Goal: Task Accomplishment & Management: Manage account settings

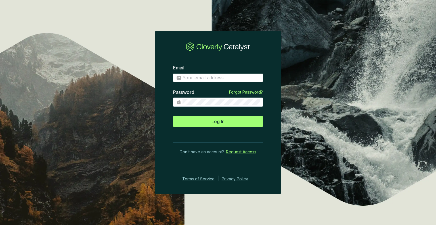
click at [204, 82] on span at bounding box center [218, 77] width 90 height 9
click at [204, 78] on input "Email" at bounding box center [221, 78] width 77 height 6
type input "stwisselmann@us-energy.com"
click at [173, 116] on button "Log In" at bounding box center [218, 121] width 90 height 11
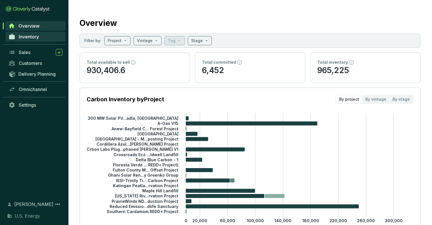
click at [31, 37] on span "Inventory" at bounding box center [29, 37] width 20 height 6
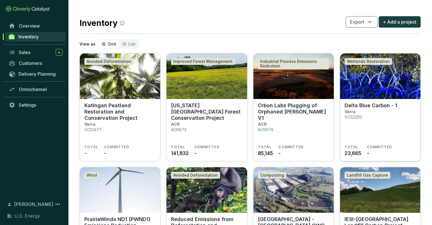
click at [371, 113] on section "Delta Blue Carbon - 1 Verra VCS2250" at bounding box center [379, 123] width 71 height 42
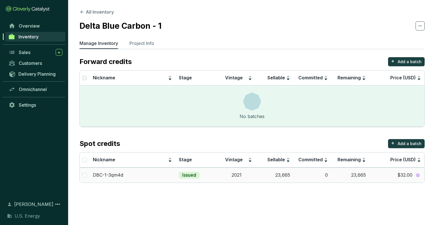
click at [357, 178] on td "23,665" at bounding box center [350, 174] width 38 height 15
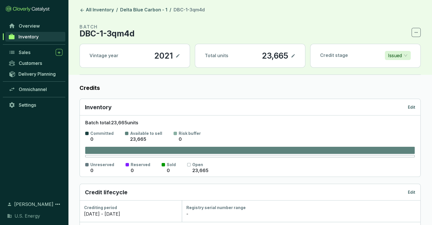
click at [294, 58] on icon at bounding box center [293, 55] width 5 height 7
click at [264, 58] on div "23,665" at bounding box center [266, 56] width 29 height 10
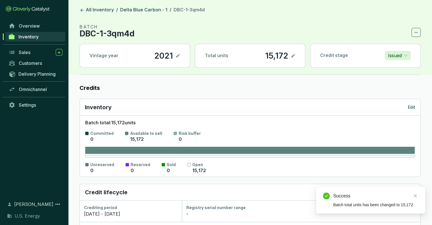
click at [260, 85] on label "Credits" at bounding box center [250, 88] width 341 height 8
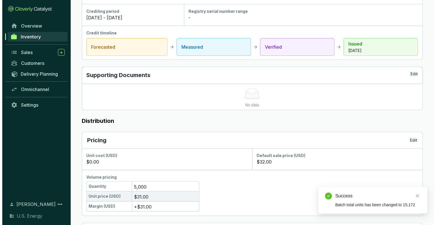
scroll to position [227, 0]
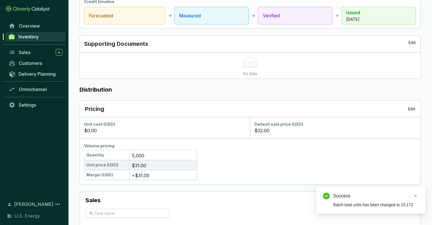
click at [285, 126] on div "Default sale price (USD)" at bounding box center [334, 124] width 161 height 6
click at [411, 108] on p "Edit" at bounding box center [411, 109] width 7 height 6
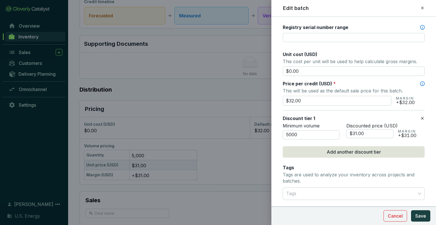
click at [420, 115] on icon at bounding box center [422, 118] width 5 height 7
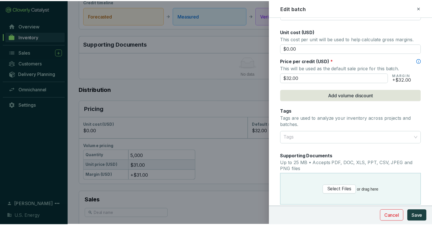
scroll to position [284, 0]
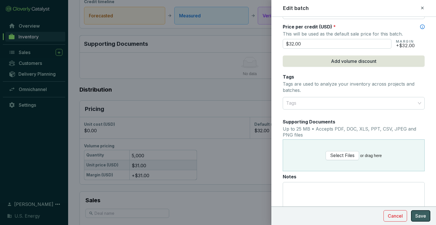
click at [419, 215] on span "Save" at bounding box center [420, 215] width 11 height 7
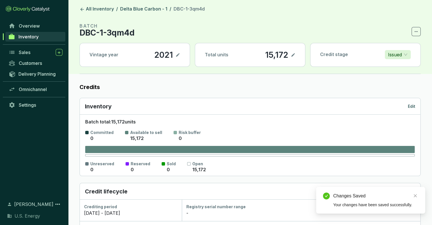
scroll to position [0, 0]
